Goal: Check status: Check status

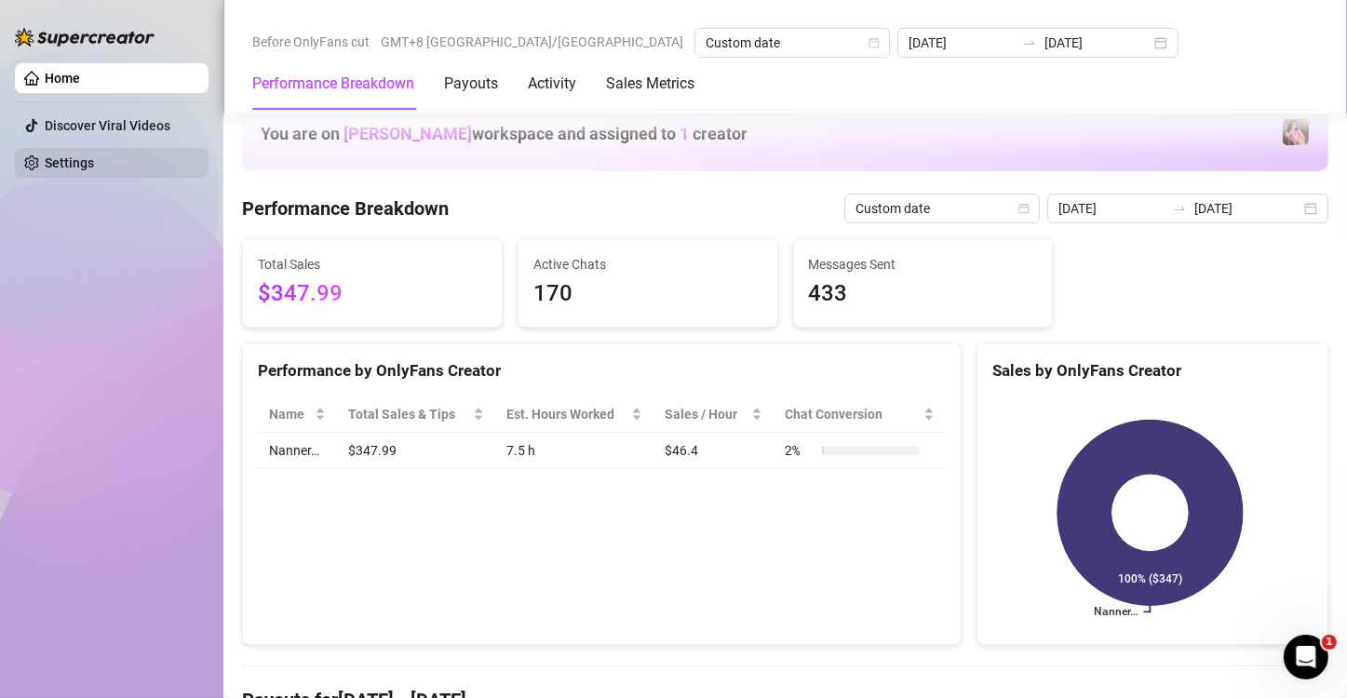
scroll to position [372, 0]
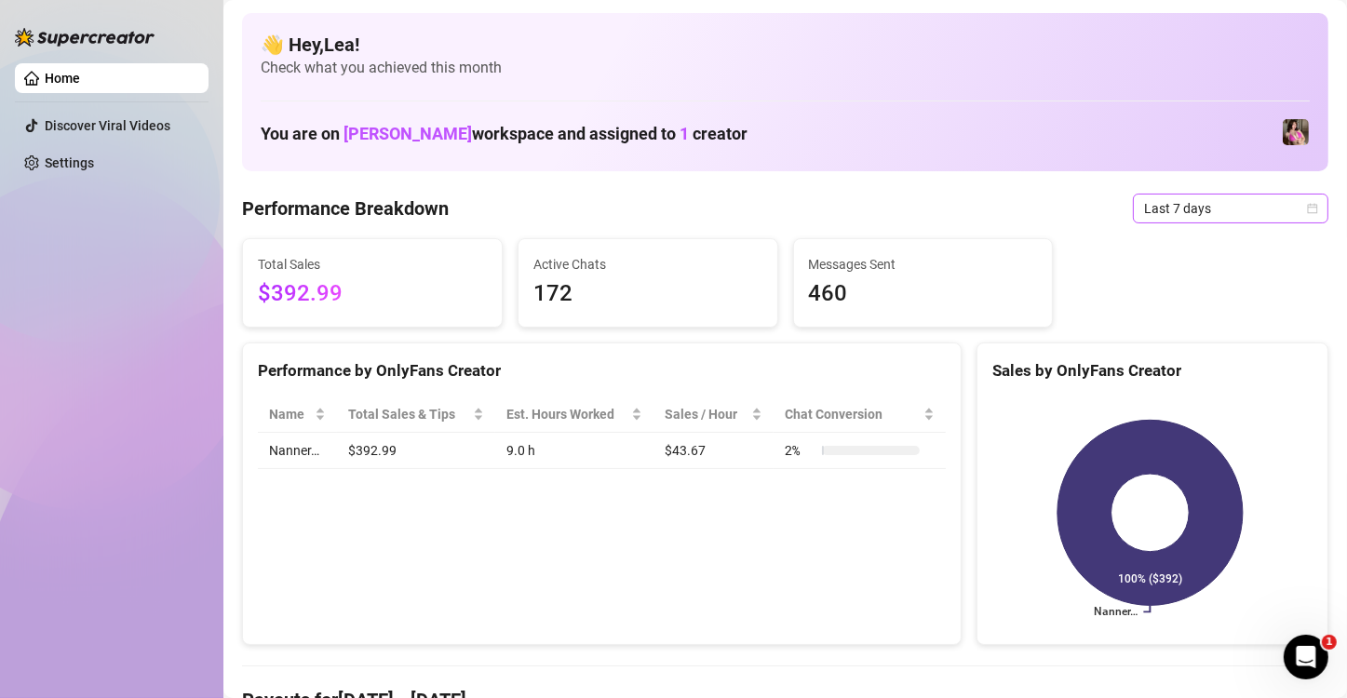
click at [1308, 205] on icon "calendar" at bounding box center [1313, 208] width 10 height 10
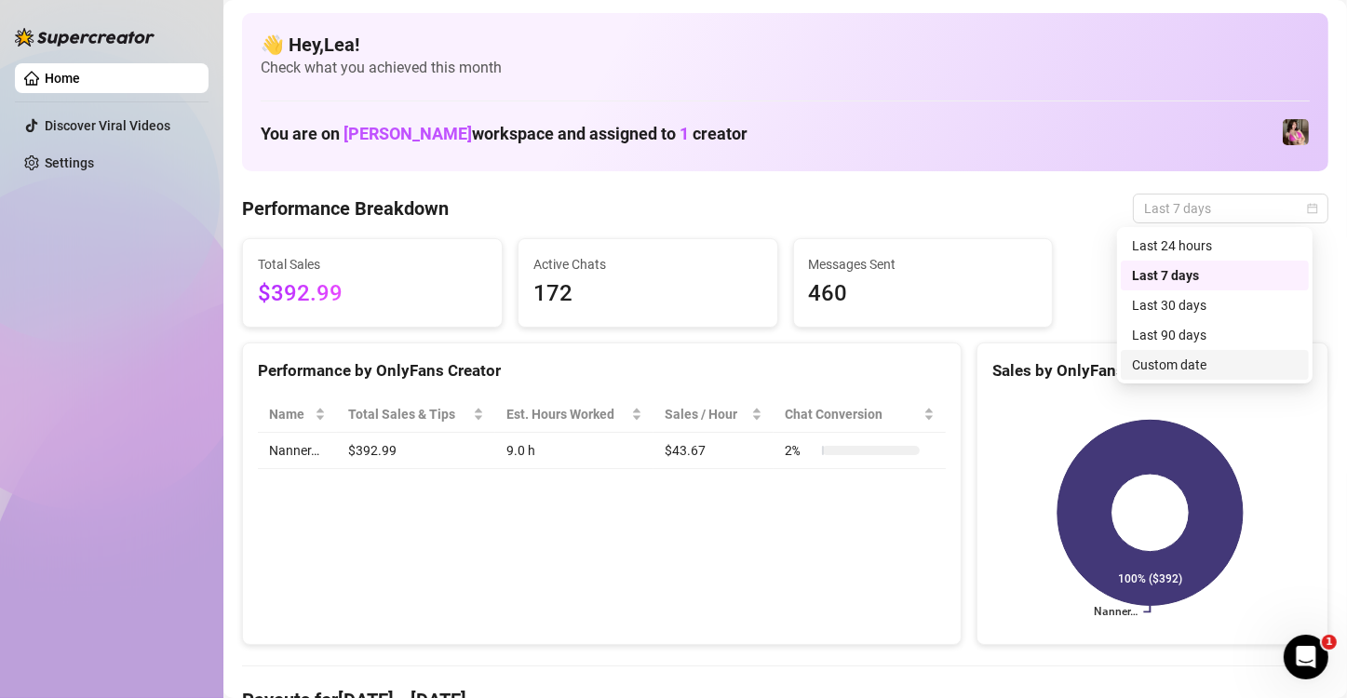
click at [1186, 369] on div "Custom date" at bounding box center [1215, 365] width 166 height 20
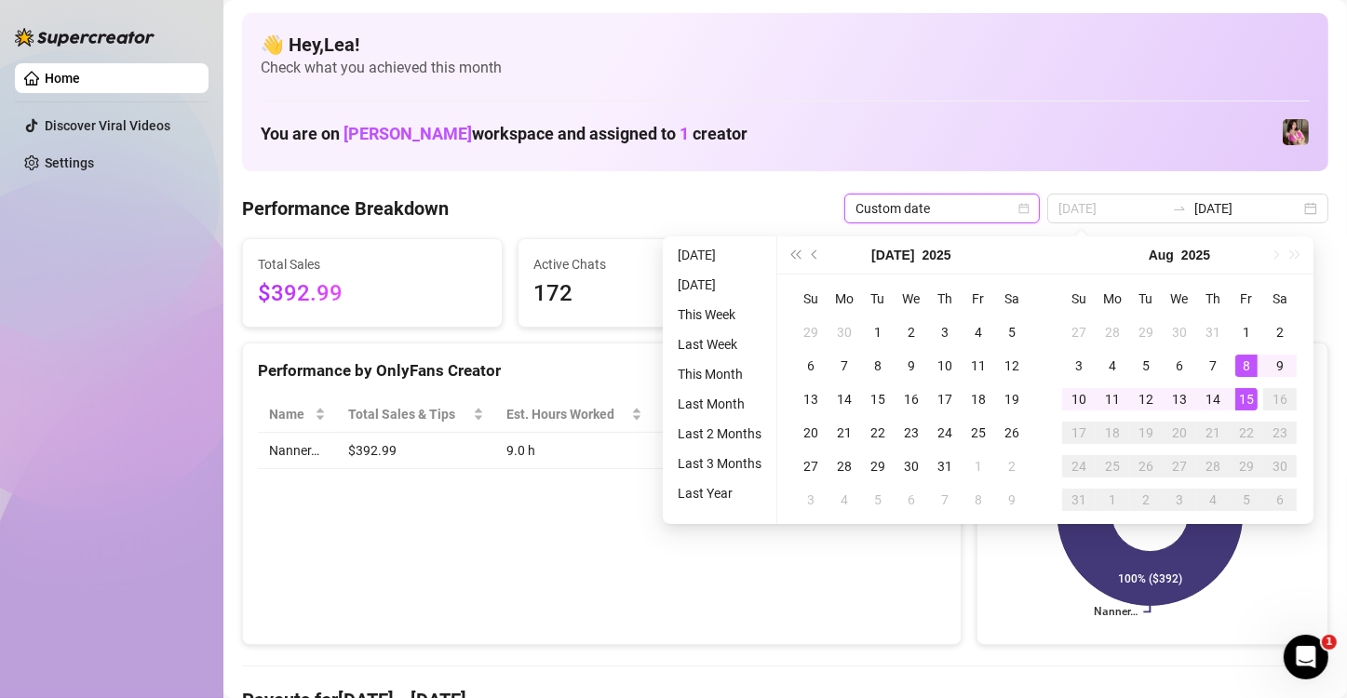
type input "[DATE]"
click at [1243, 400] on div "15" at bounding box center [1246, 399] width 22 height 22
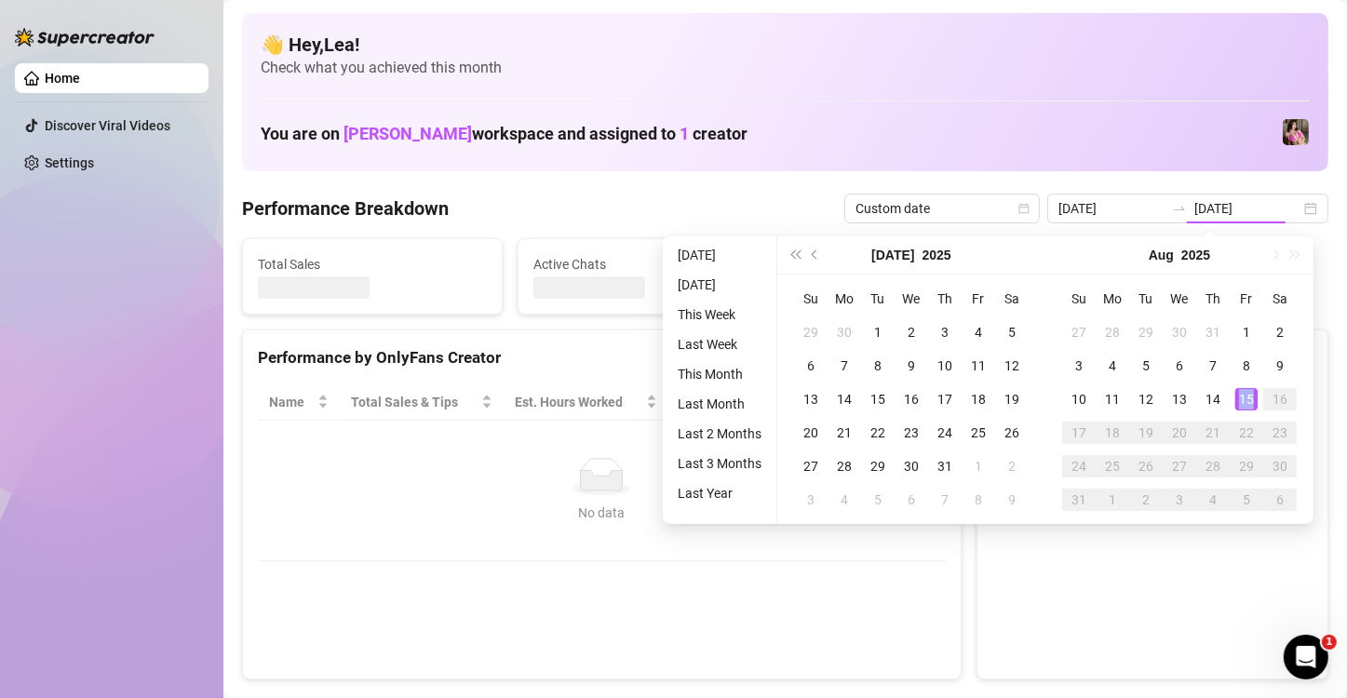
type input "[DATE]"
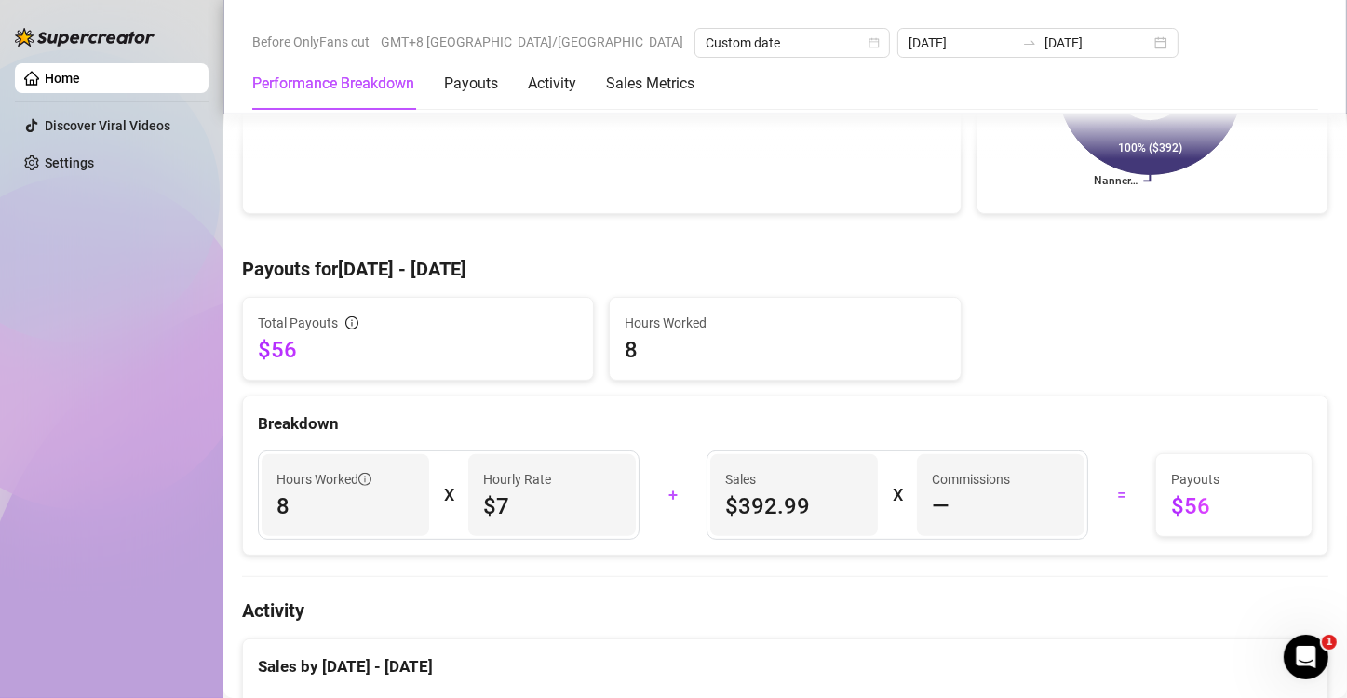
scroll to position [434, 0]
